Goal: Transaction & Acquisition: Purchase product/service

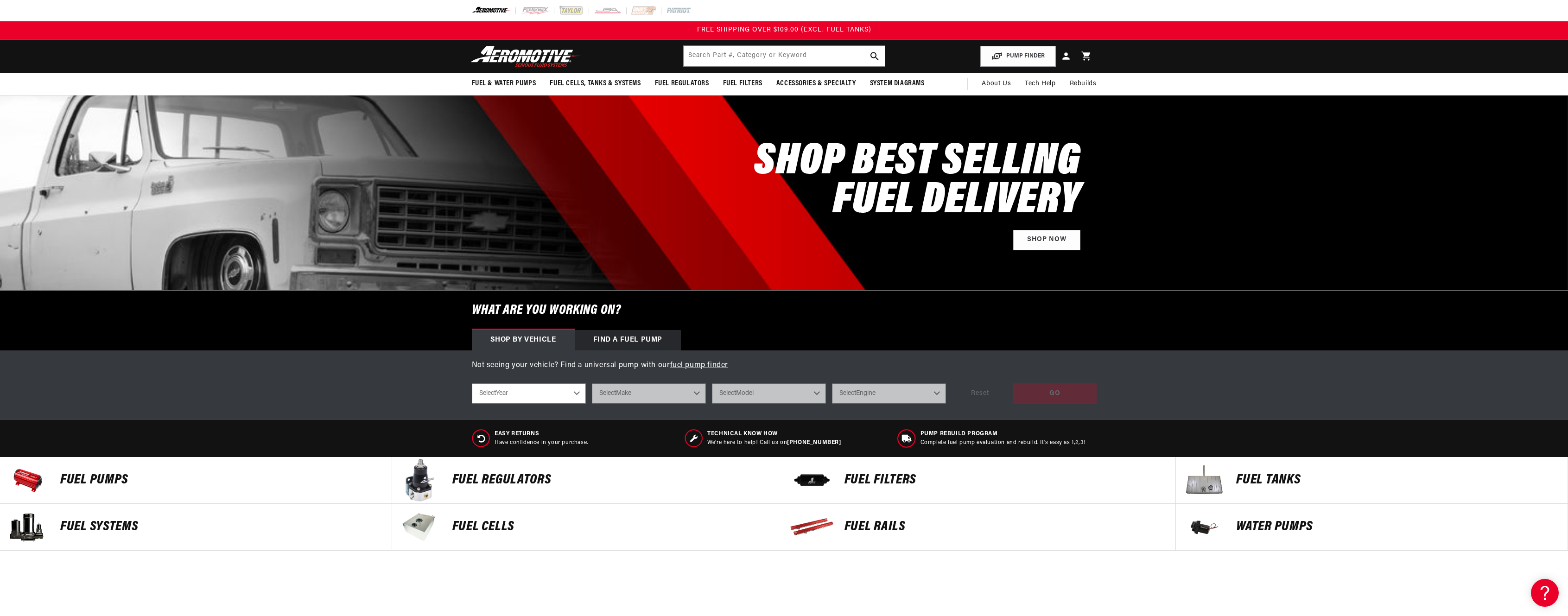
click at [577, 391] on select "Select Year [DATE] 2022 2021 2020 2019 2018 2017 2016 2015 2014 2013 2012 2011 …" at bounding box center [529, 394] width 114 height 20
select select "2006"
click at [472, 383] on select "Select Year [DATE] 2022 2021 2020 2019 2018 2017 2016 2015 2014 2013 2012 2011 …" at bounding box center [529, 394] width 114 height 20
select select "2006"
click at [639, 392] on select "Select Make Chevrolet Chrysler Dodge Ford GMC Mitsubishi [GEOGRAPHIC_DATA] Suba…" at bounding box center [649, 394] width 114 height 20
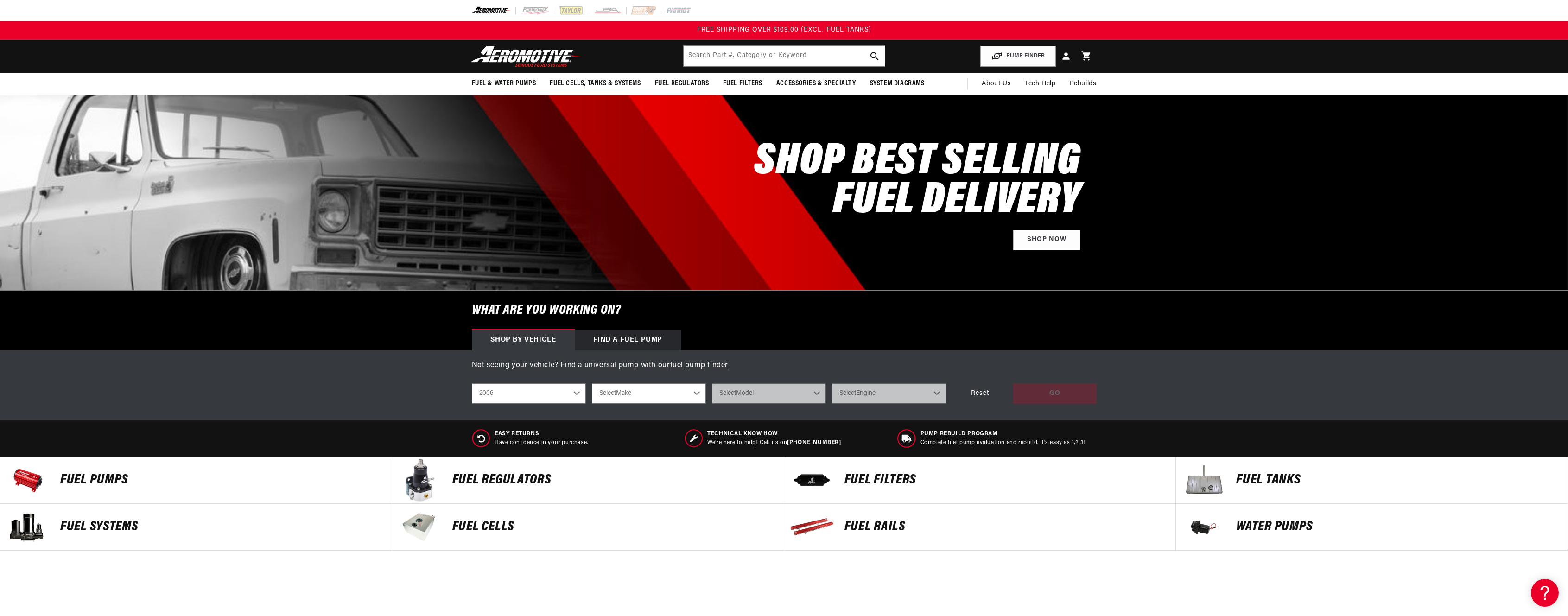
select select "Chrysler"
click at [592, 383] on select "Select Make Chevrolet Chrysler Dodge Ford GMC Mitsubishi [GEOGRAPHIC_DATA] Suba…" at bounding box center [649, 394] width 114 height 20
select select "Chrysler"
click at [769, 395] on select "Select Model 300" at bounding box center [769, 394] width 114 height 20
select select "300"
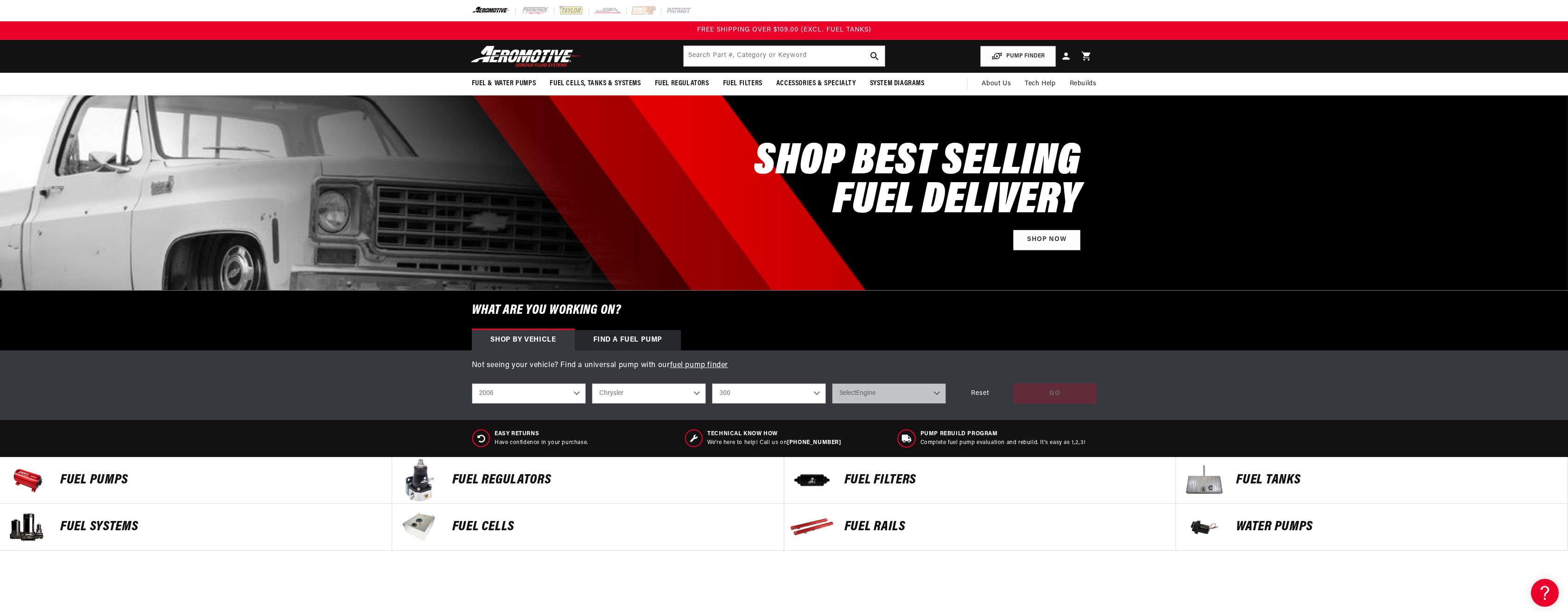
click at [712, 383] on select "Select Model 300" at bounding box center [769, 394] width 114 height 20
select select "300"
click at [871, 388] on select "Select Engine 5.7L 6.1L" at bounding box center [889, 394] width 114 height 20
select select "6.1L"
click at [832, 383] on select "Select Engine 5.7L 6.1L" at bounding box center [889, 394] width 114 height 20
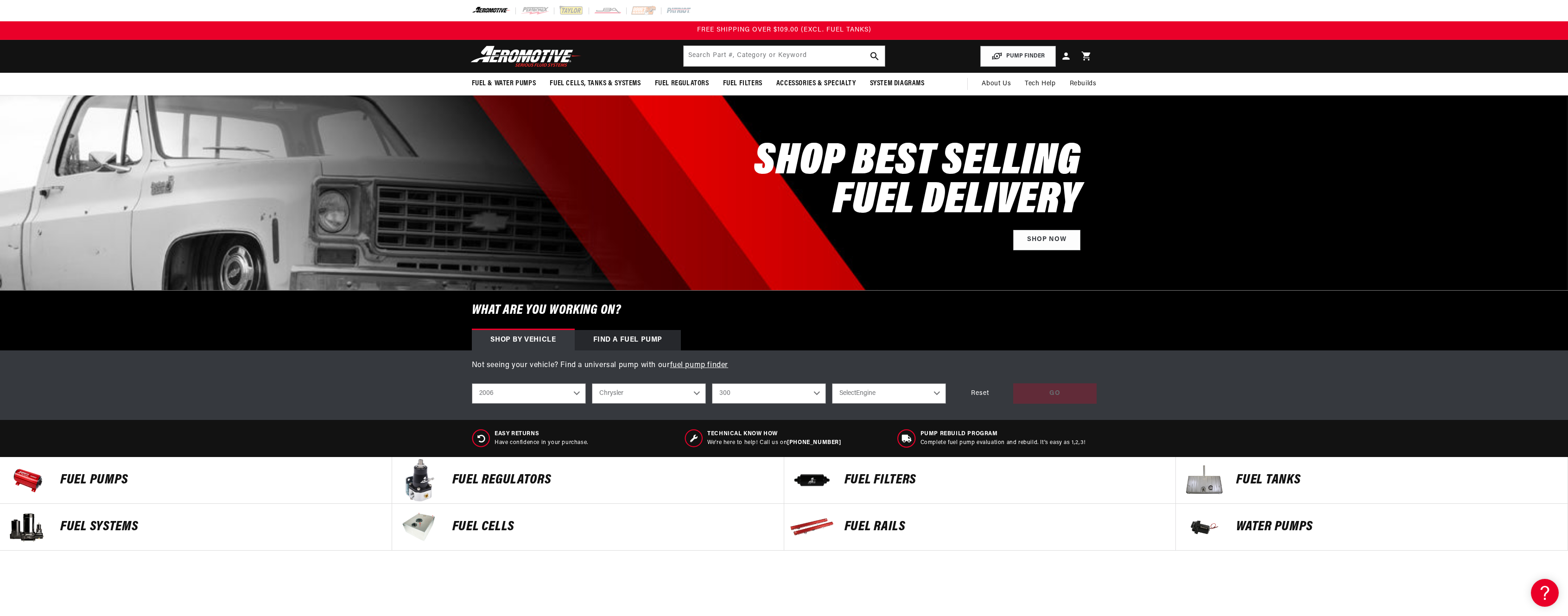
select select "6.1L"
click at [1081, 402] on div "GO" at bounding box center [1054, 394] width 83 height 20
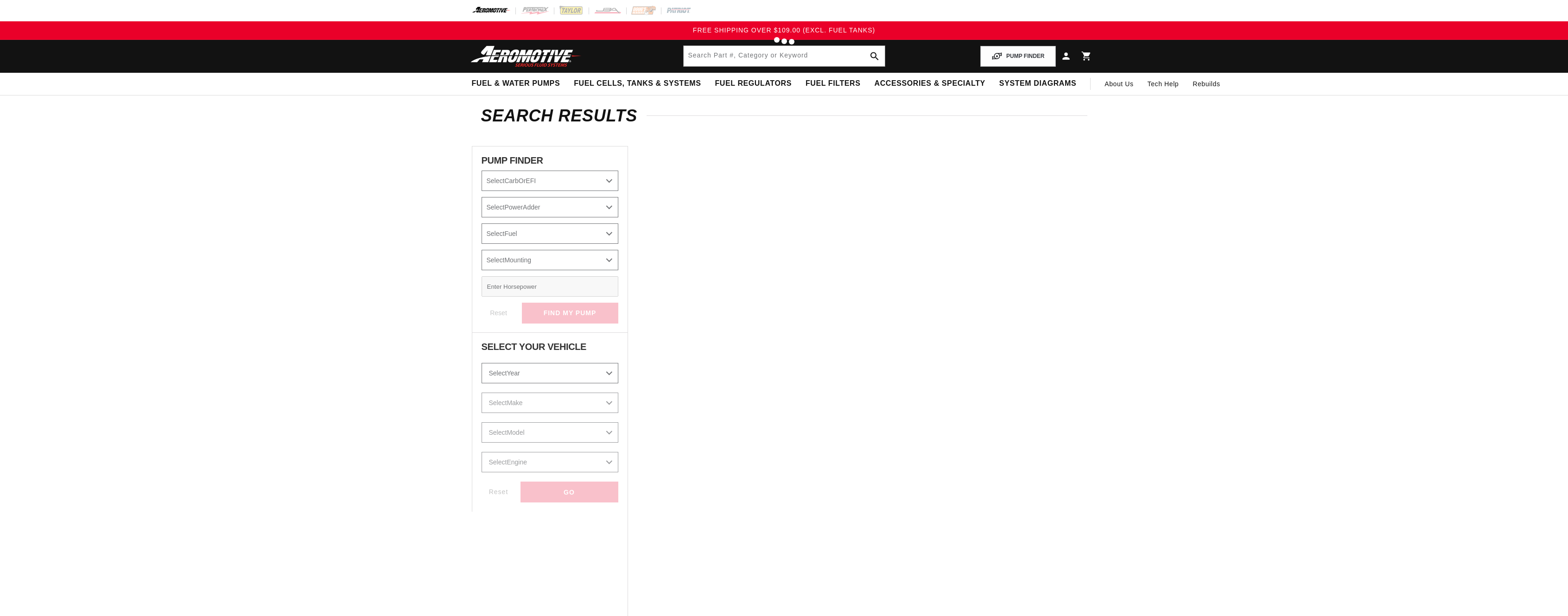
select select "2006"
select select "Chrysler"
select select "6.1L"
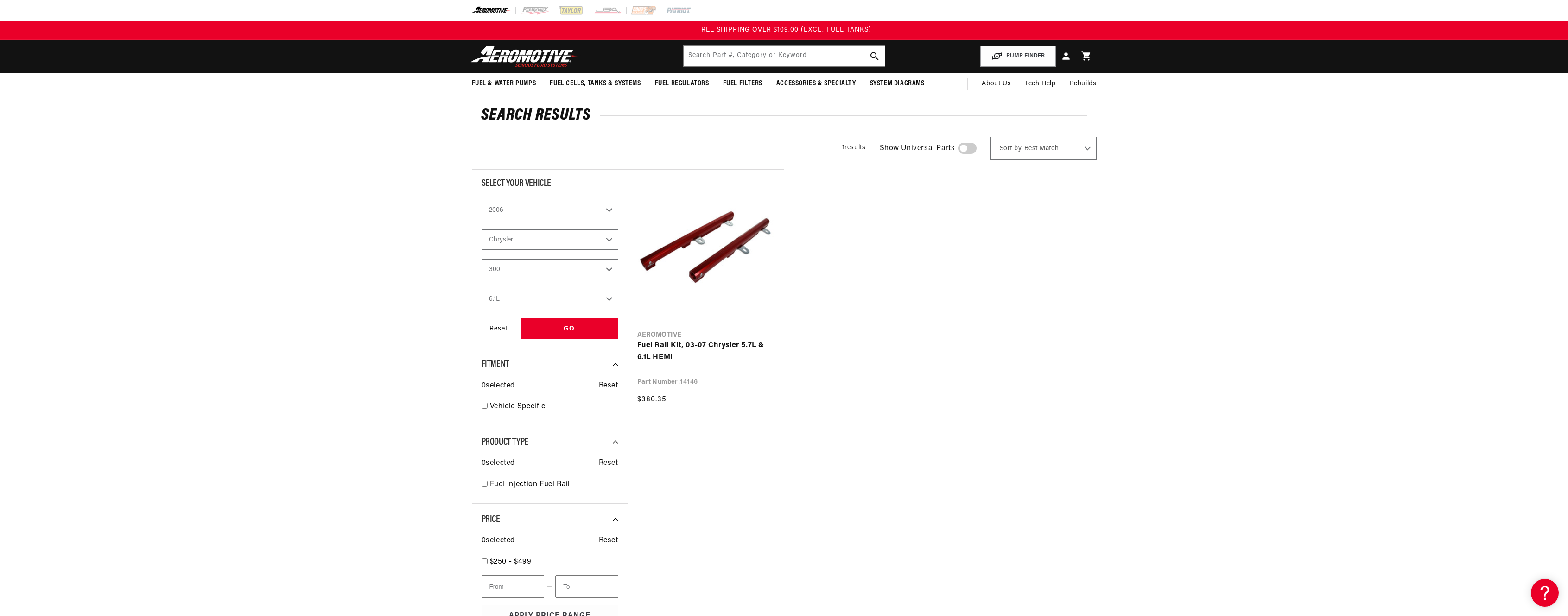
click at [726, 340] on link "Fuel Rail Kit, 03-07 Chrysler 5.7L & 6.1L HEMI" at bounding box center [705, 352] width 137 height 24
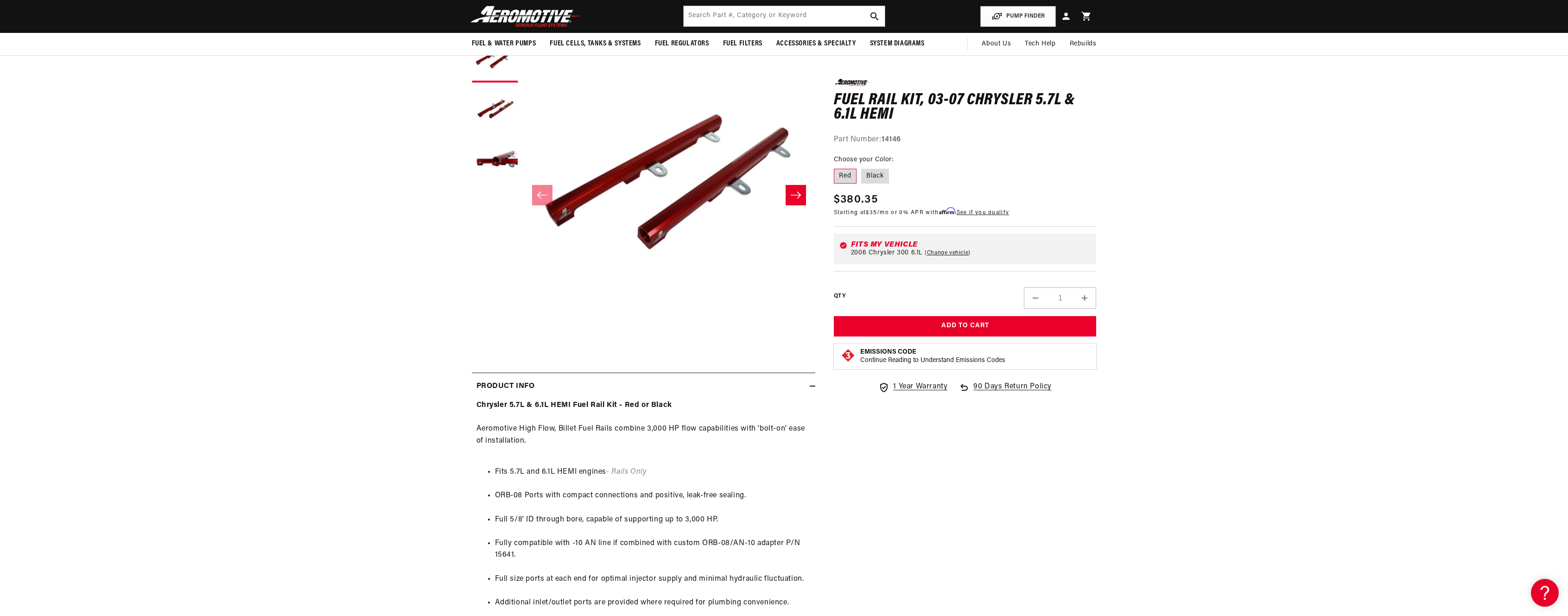
click at [1277, 126] on section "0.0 star rating Write a review Fuel Rail Kit, 03-07 Chrysler 5.7L & 6.1L HEMI F…" at bounding box center [784, 439] width 1568 height 823
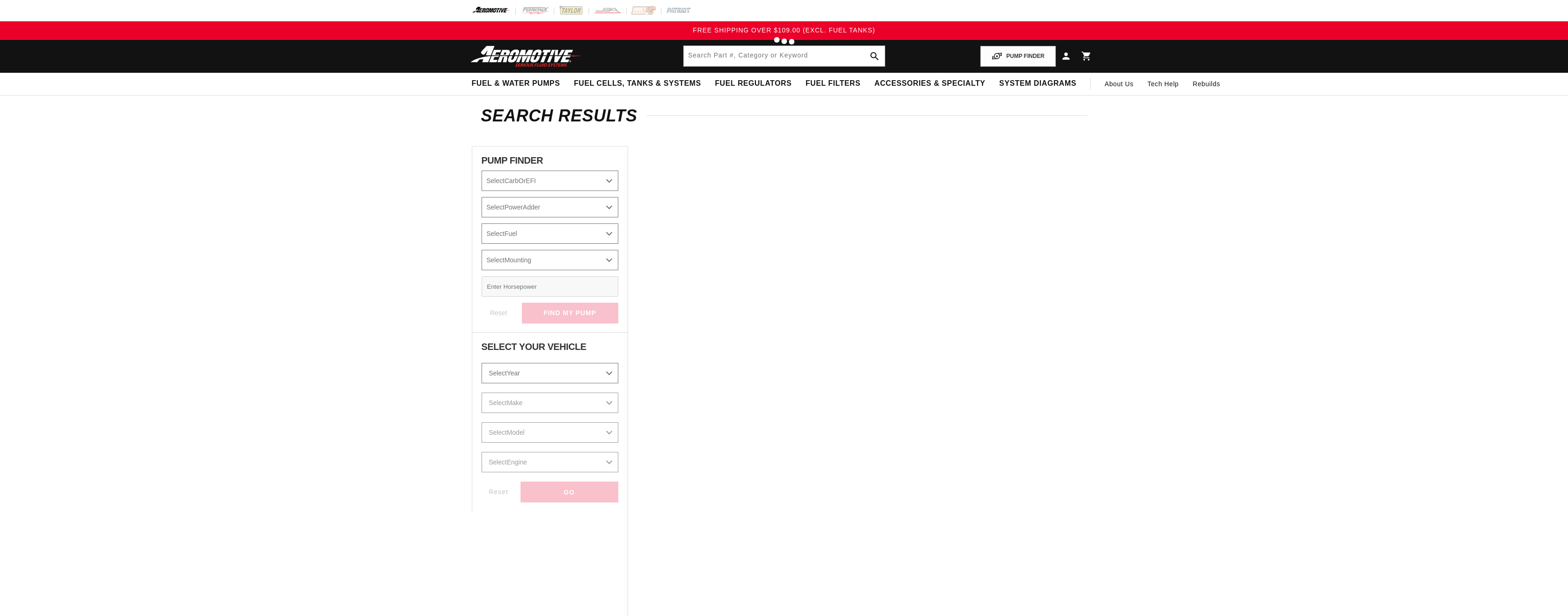
select select "2006"
select select "Chrysler"
select select "6.1L"
